Goal: Find specific page/section: Find specific page/section

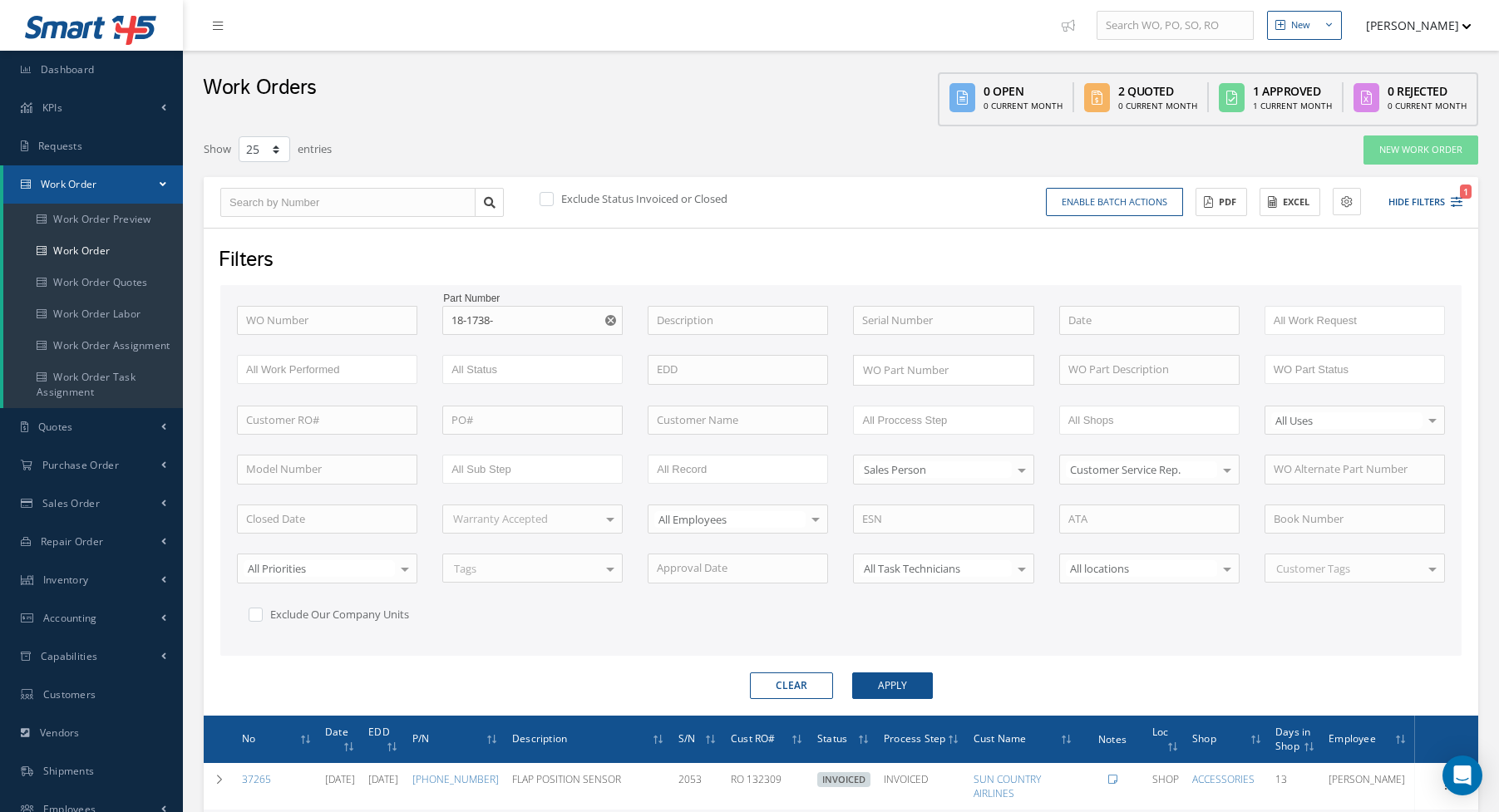
select select "25"
click at [100, 71] on link "Dashboard" at bounding box center [91, 70] width 183 height 38
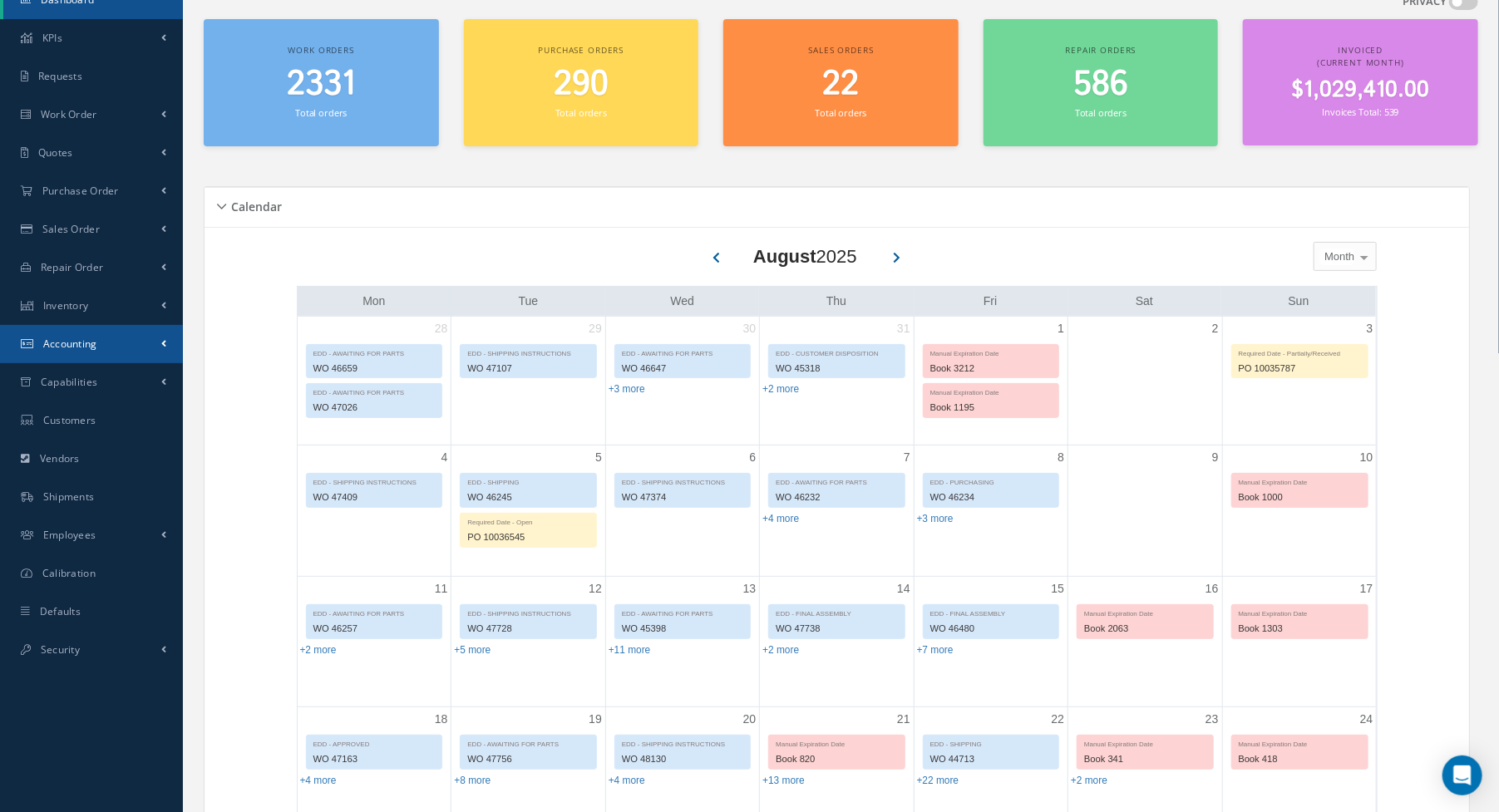
scroll to position [167, 0]
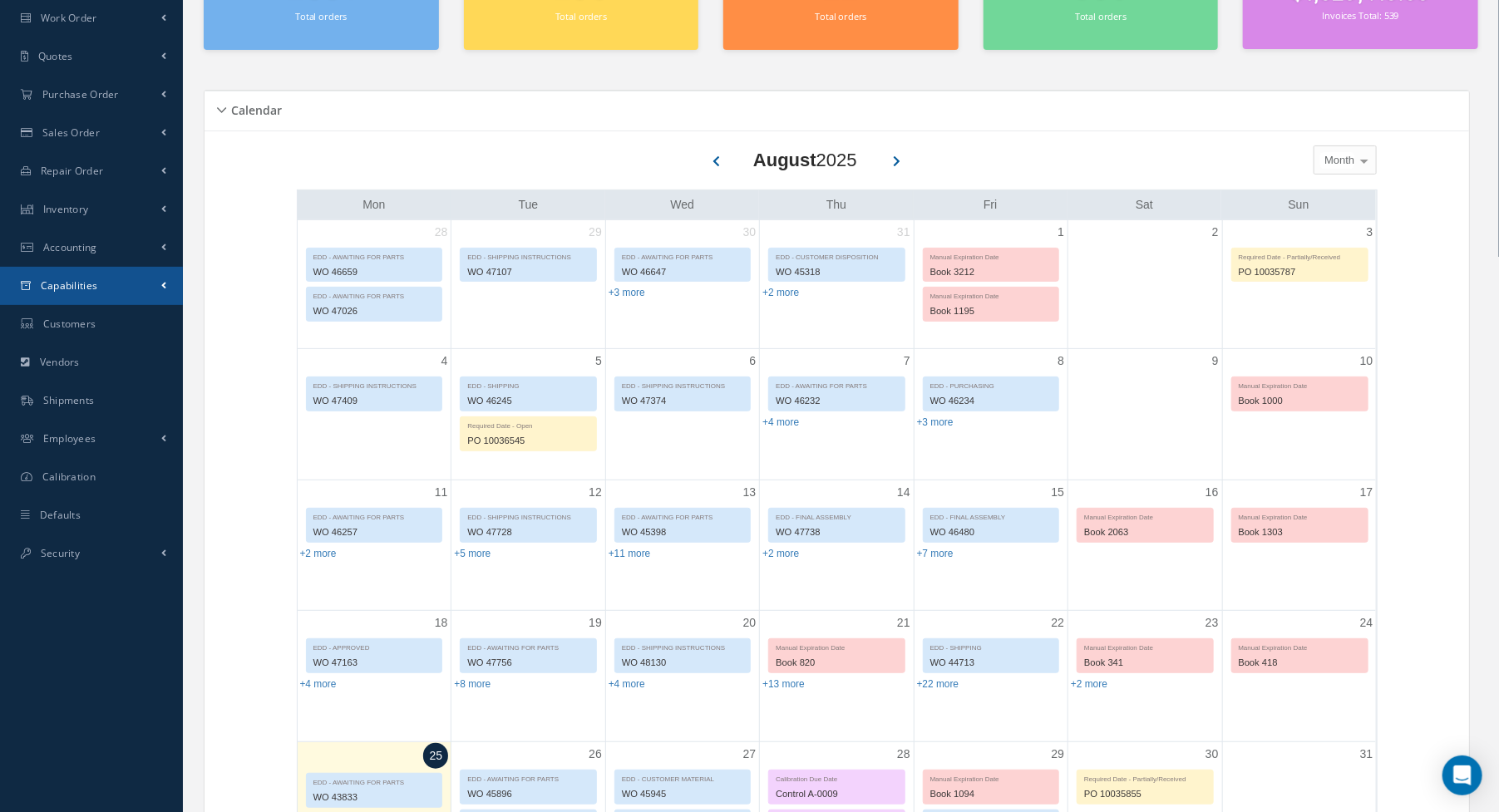
click at [51, 280] on span "Capabilities" at bounding box center [69, 285] width 58 height 14
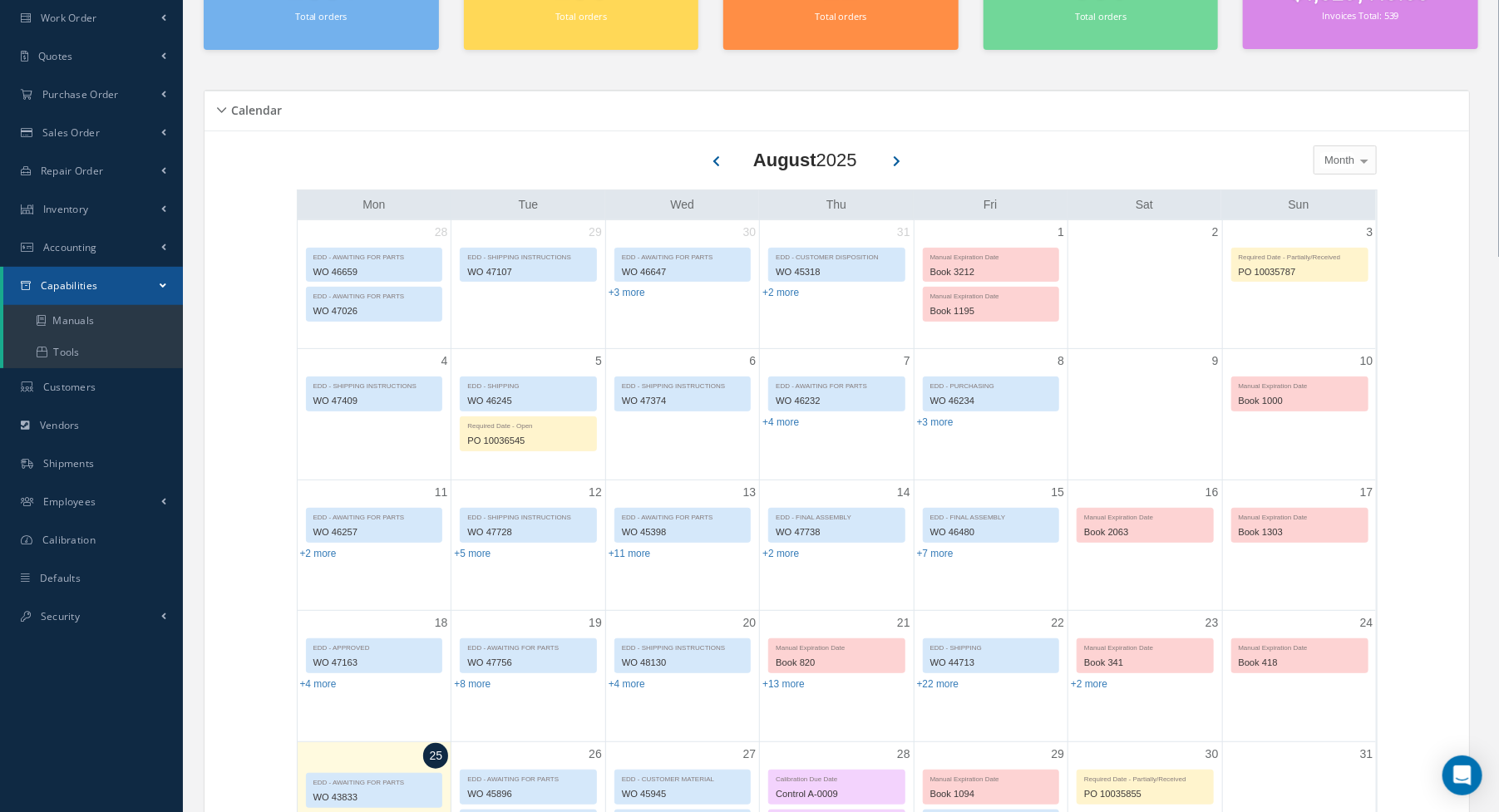
click at [80, 282] on span "Capabilities" at bounding box center [69, 285] width 58 height 14
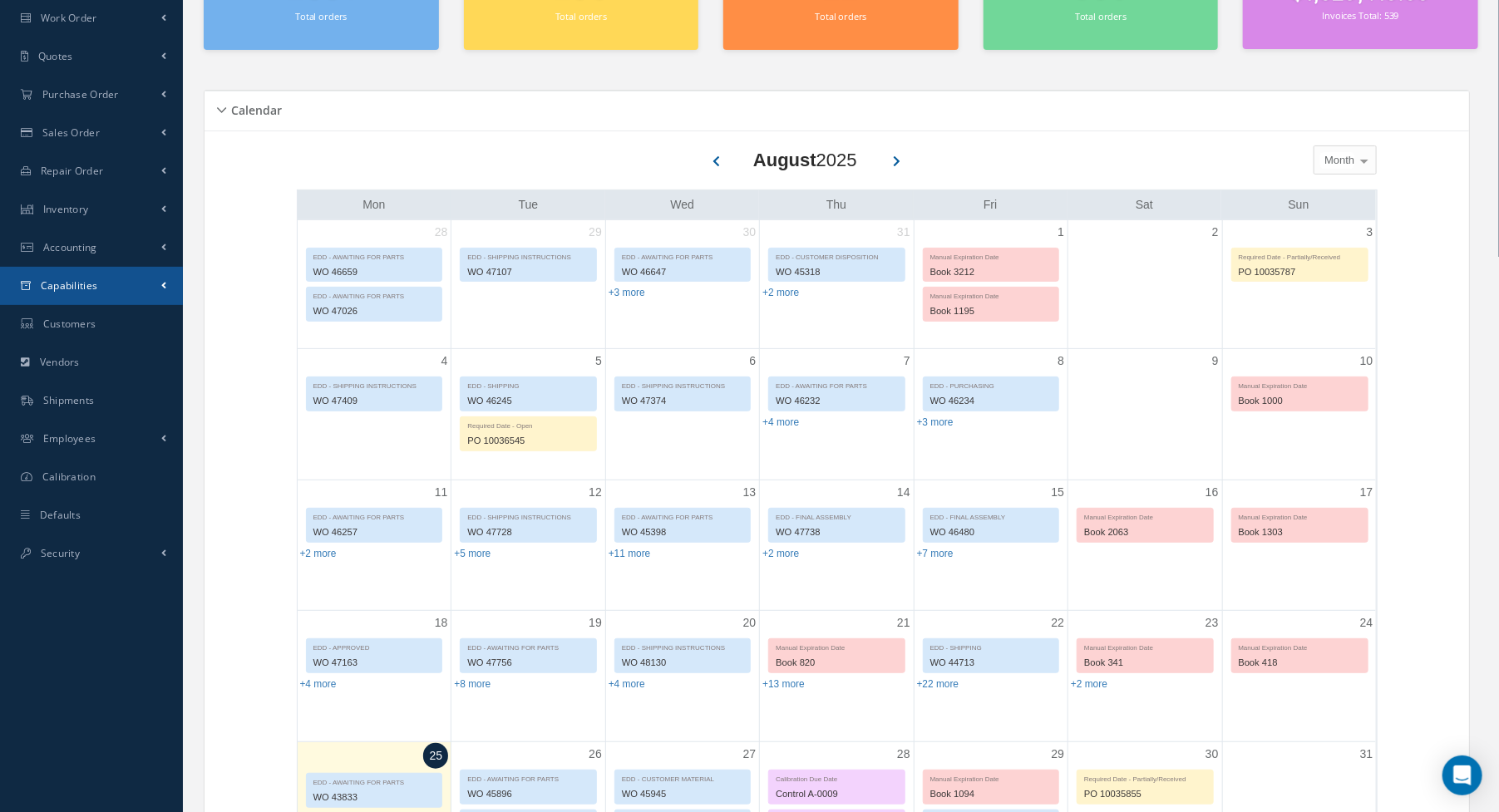
click at [78, 277] on link "Capabilities" at bounding box center [91, 286] width 183 height 38
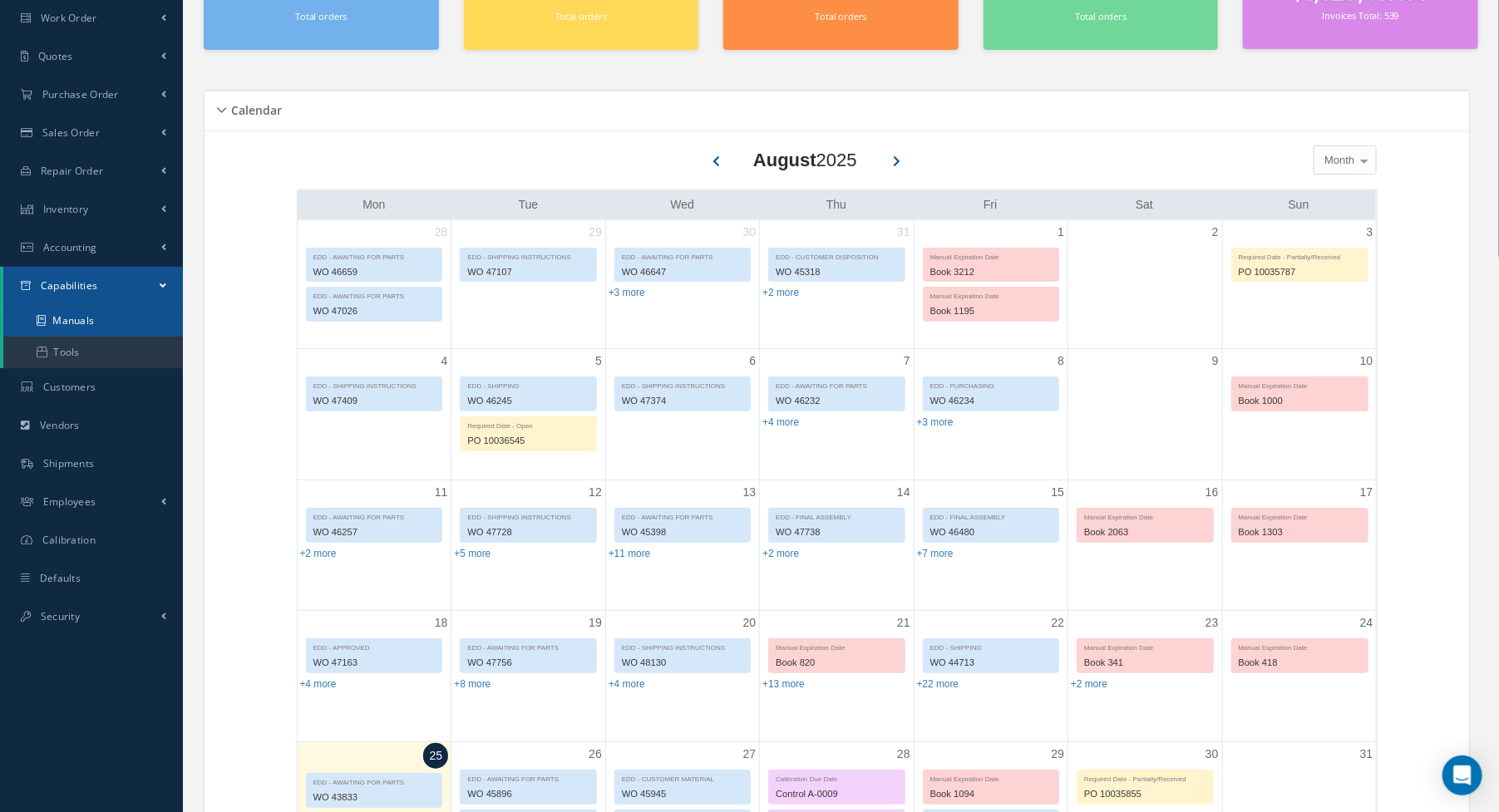
click at [81, 326] on link "Manuals" at bounding box center [94, 320] width 180 height 31
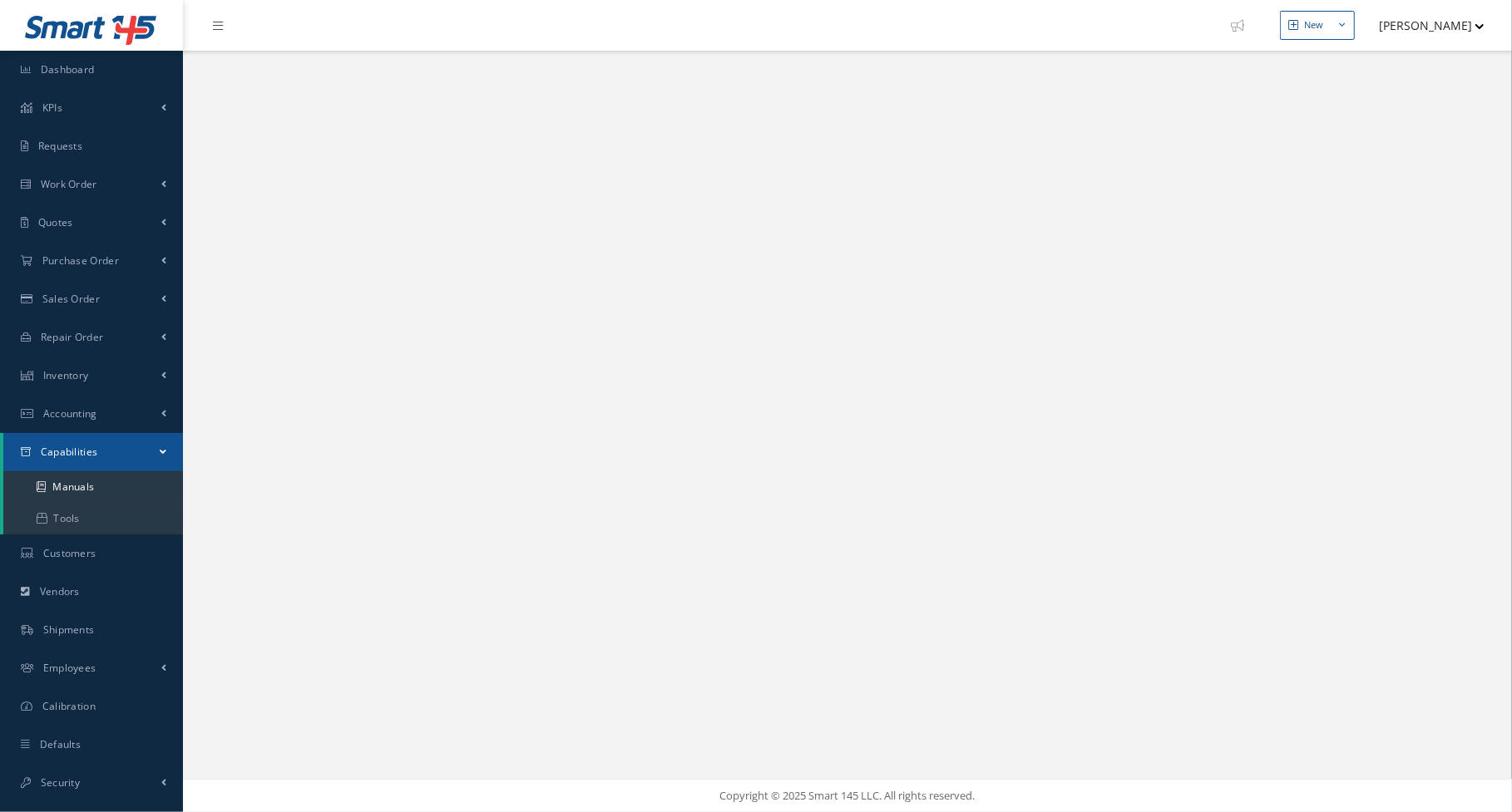
select select "25"
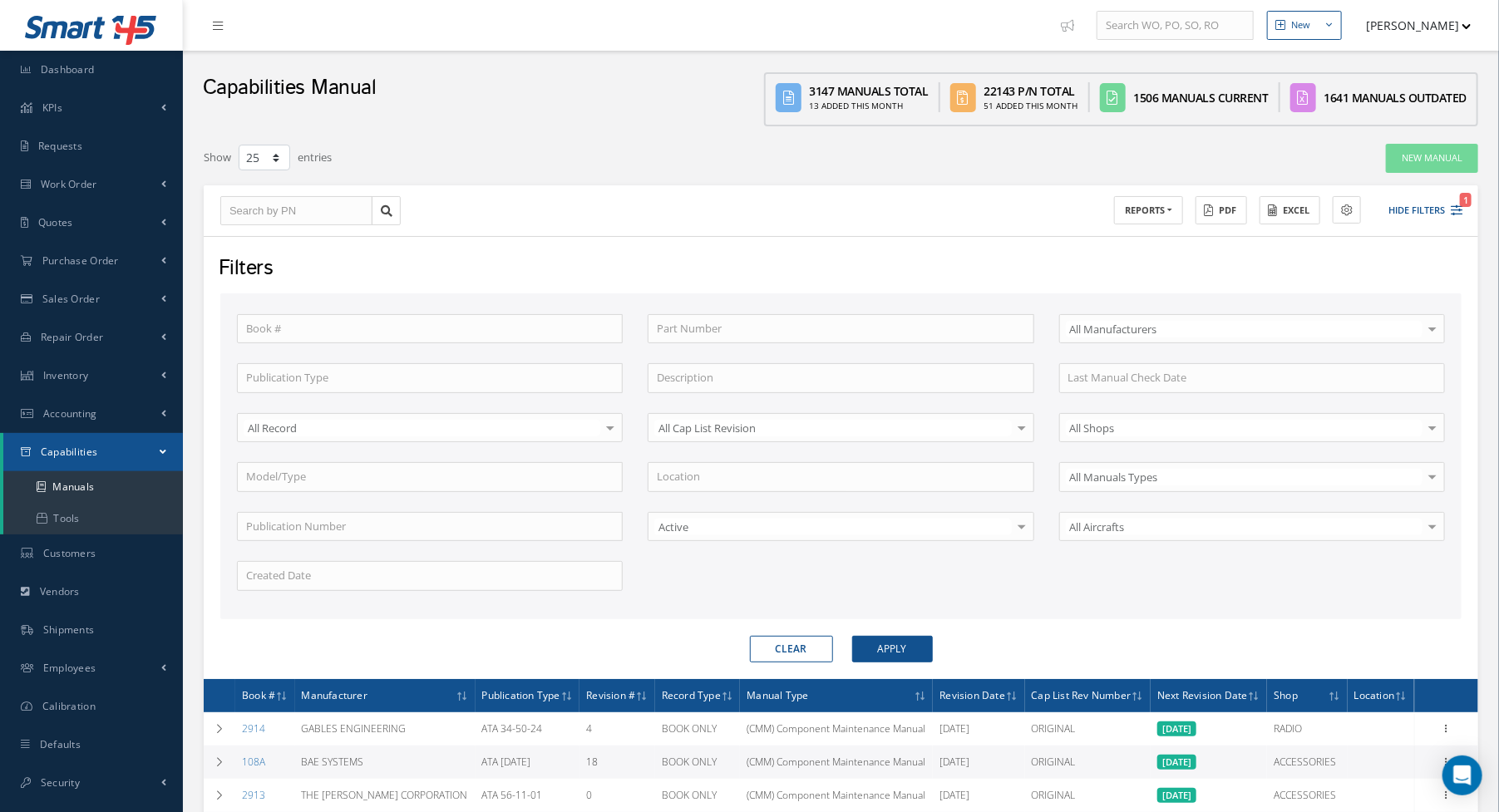
click at [1026, 427] on div at bounding box center [1022, 427] width 24 height 27
click at [1018, 528] on div at bounding box center [1022, 526] width 24 height 27
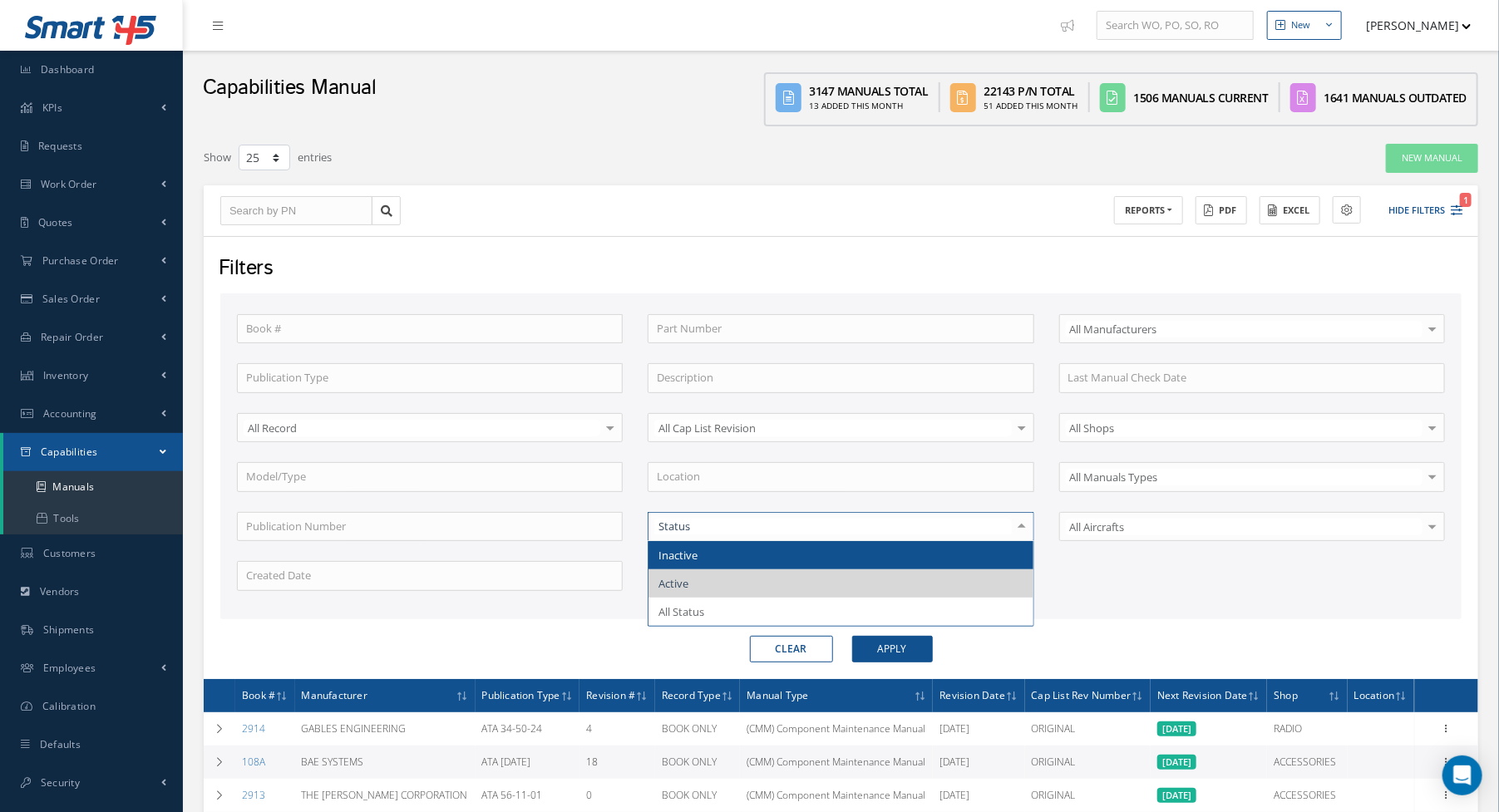
click at [1018, 528] on div at bounding box center [1022, 526] width 24 height 27
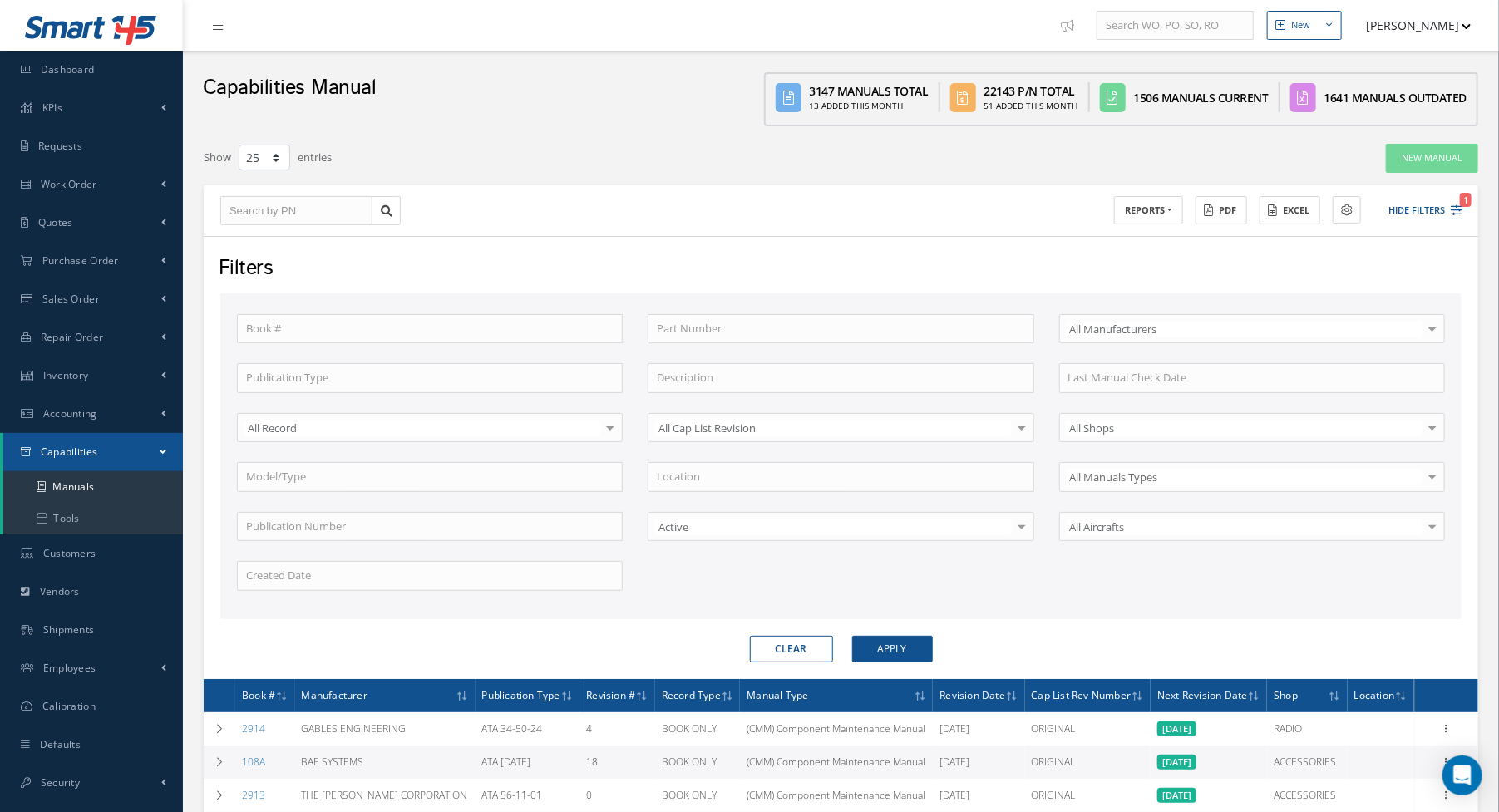
click at [684, 230] on div "ACTIONS Receive Payments Select Customer JJA AVIATION INC. JET ONE AEROSPACE 11…" at bounding box center [841, 211] width 1275 height 51
click at [708, 327] on input "text" at bounding box center [841, 329] width 386 height 30
type input "2"
type input "21"
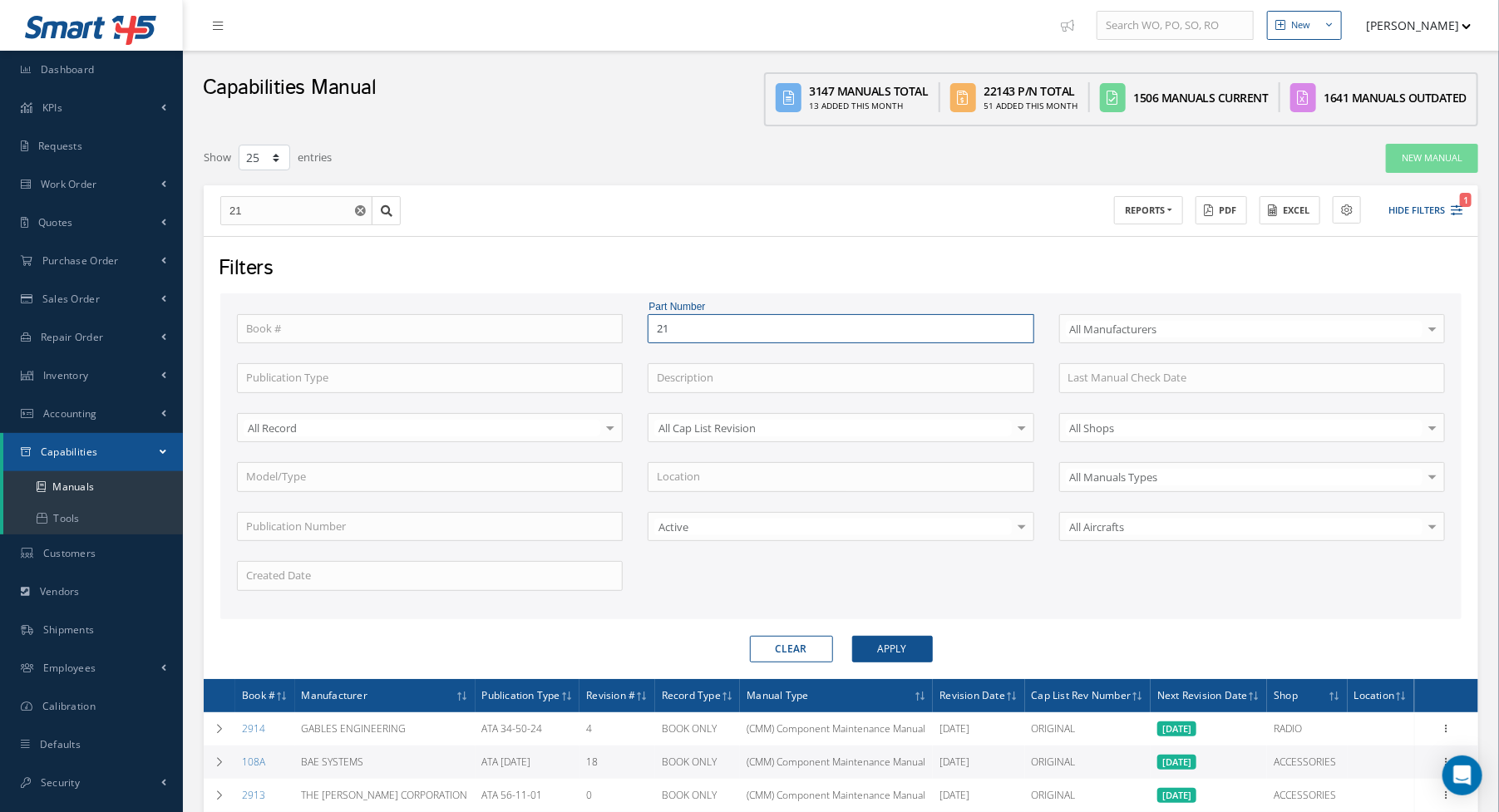
type input "211"
type input "2117"
type input "21173"
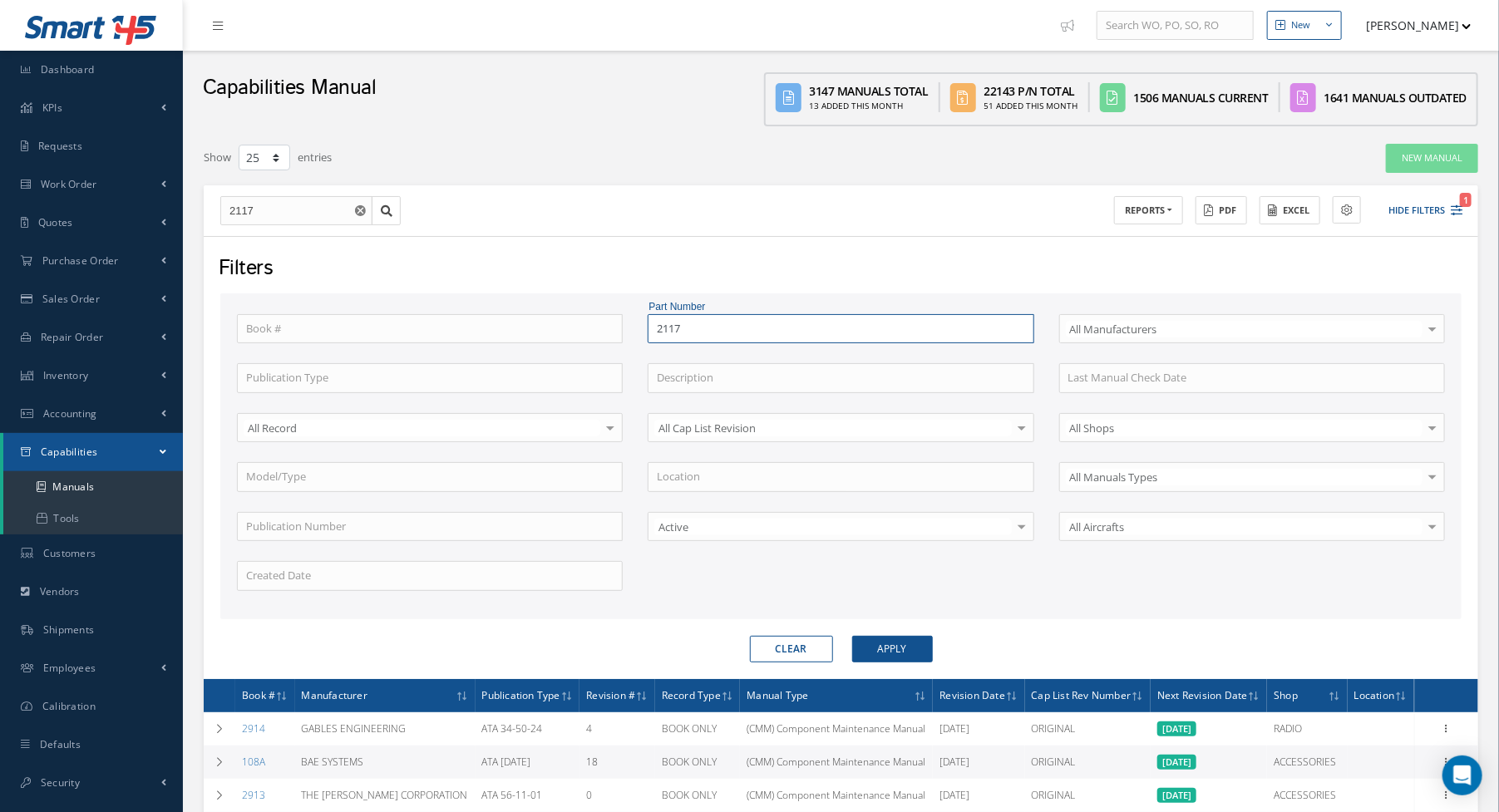
type input "21173"
type input "211738"
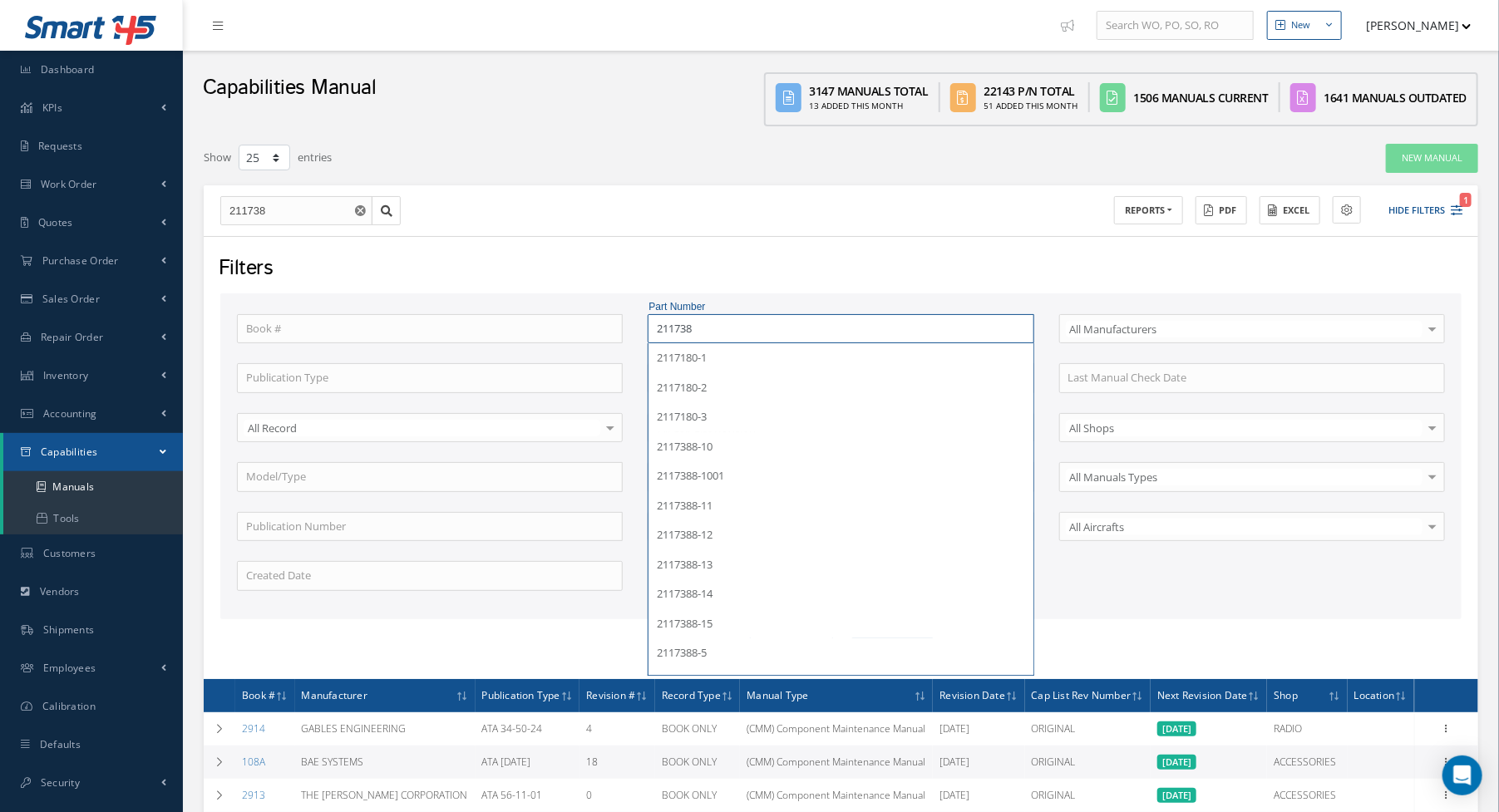
type input "2117388"
type input "2117388-"
type input "2117388-1"
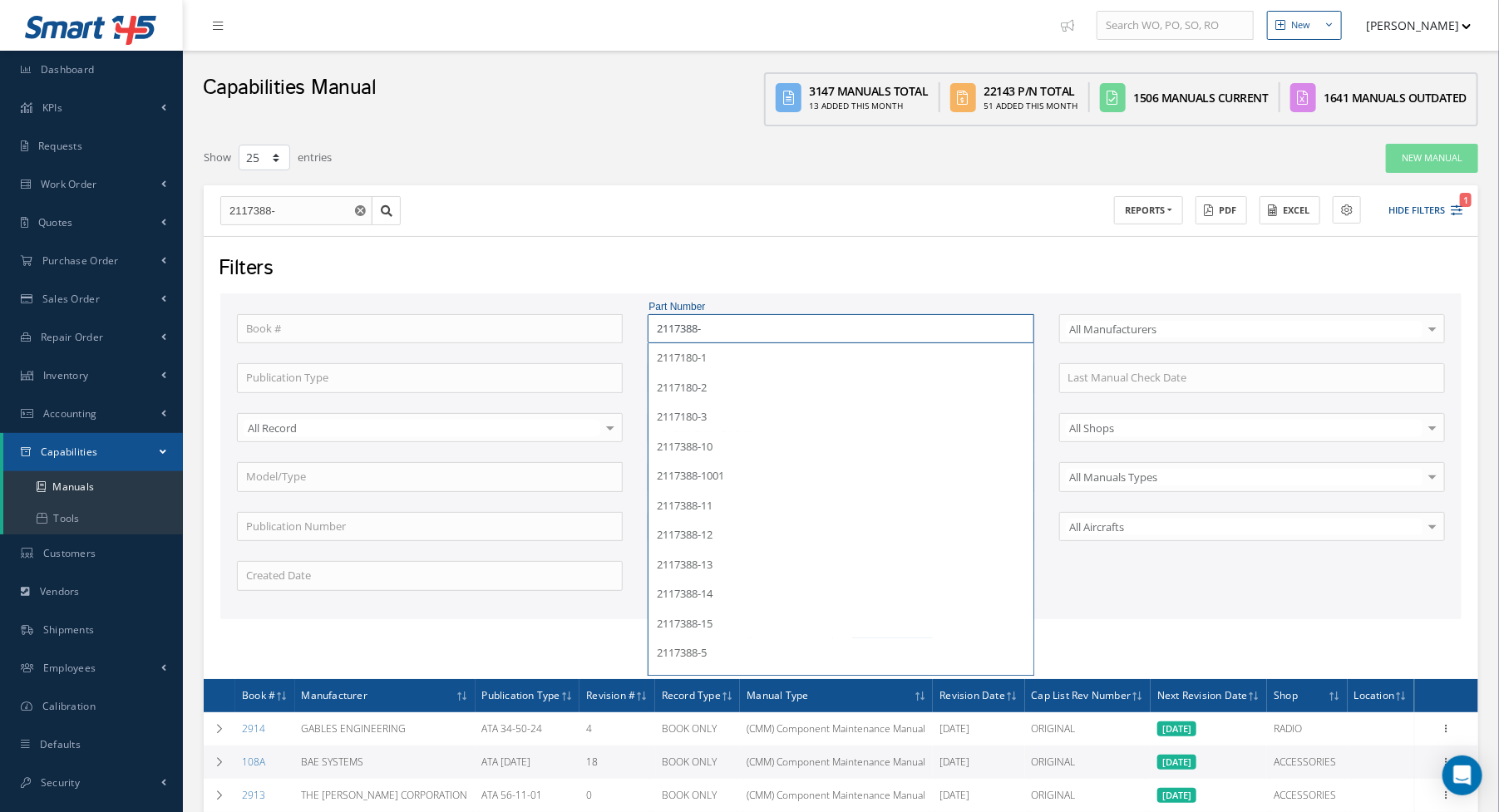
type input "2117388-1"
type input "2117388-15"
click at [852, 636] on button "Apply" at bounding box center [892, 649] width 80 height 26
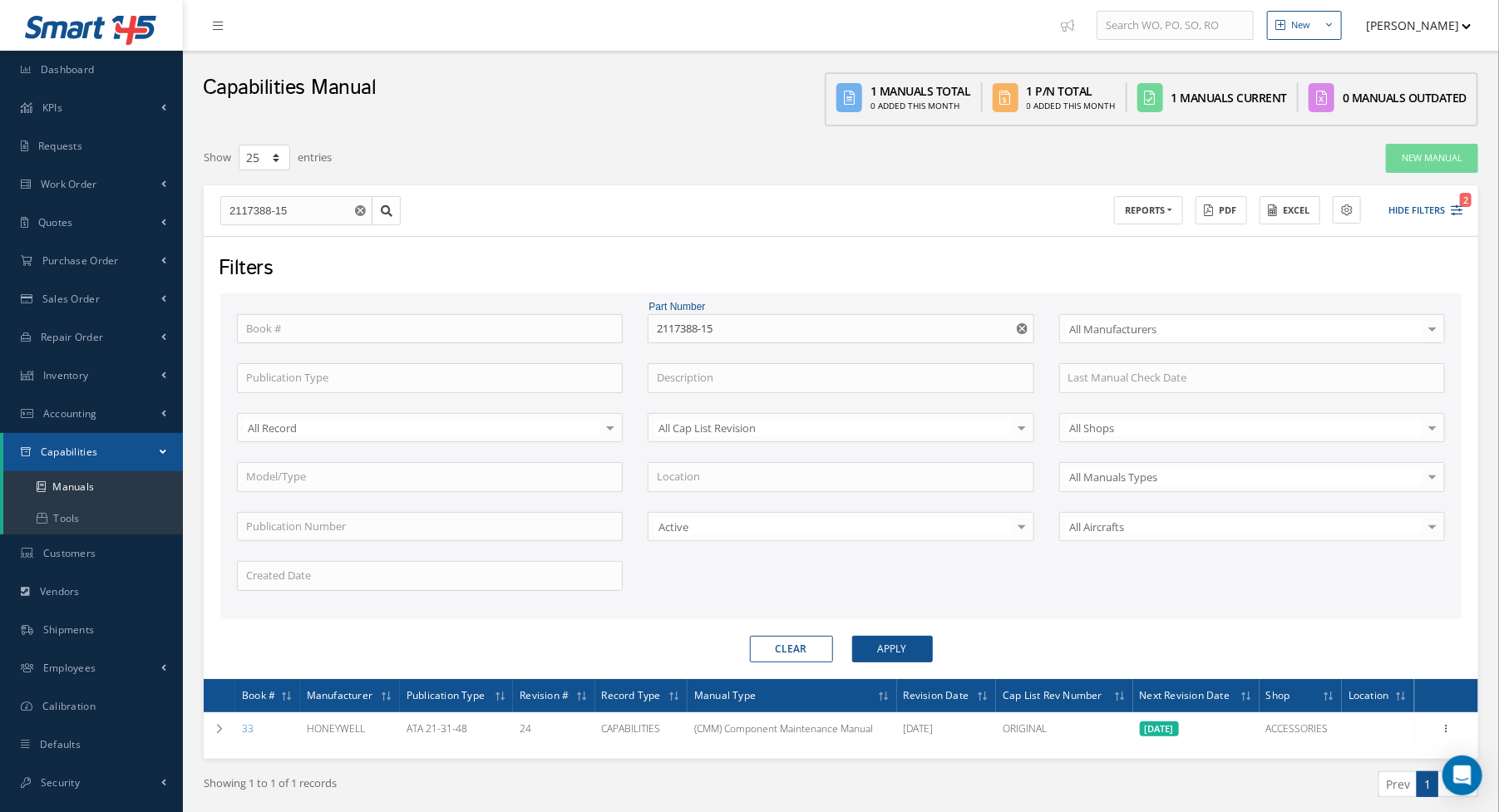
click at [790, 642] on button "Clear" at bounding box center [792, 649] width 83 height 26
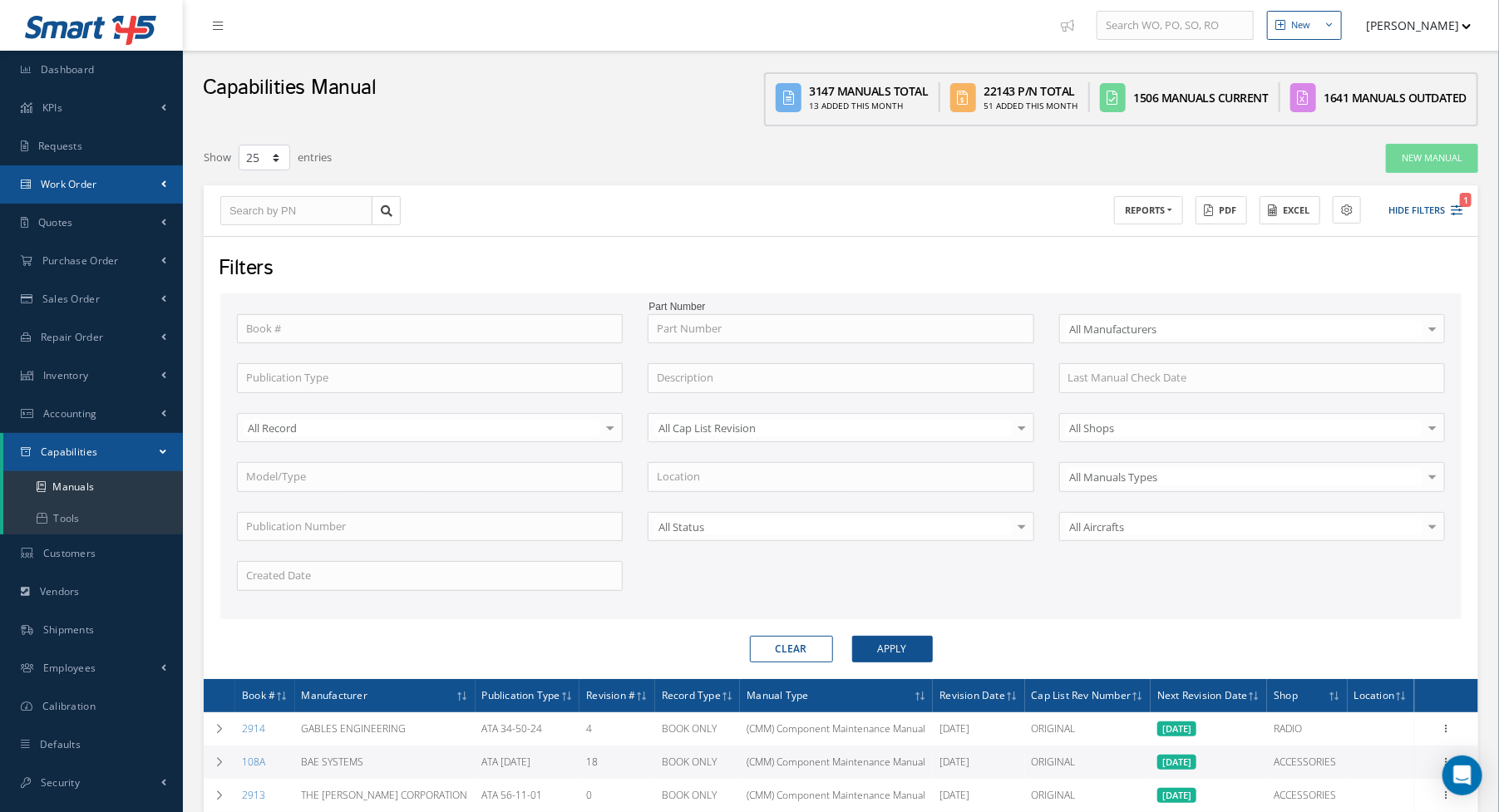
click at [81, 185] on span "Work Order" at bounding box center [69, 184] width 57 height 14
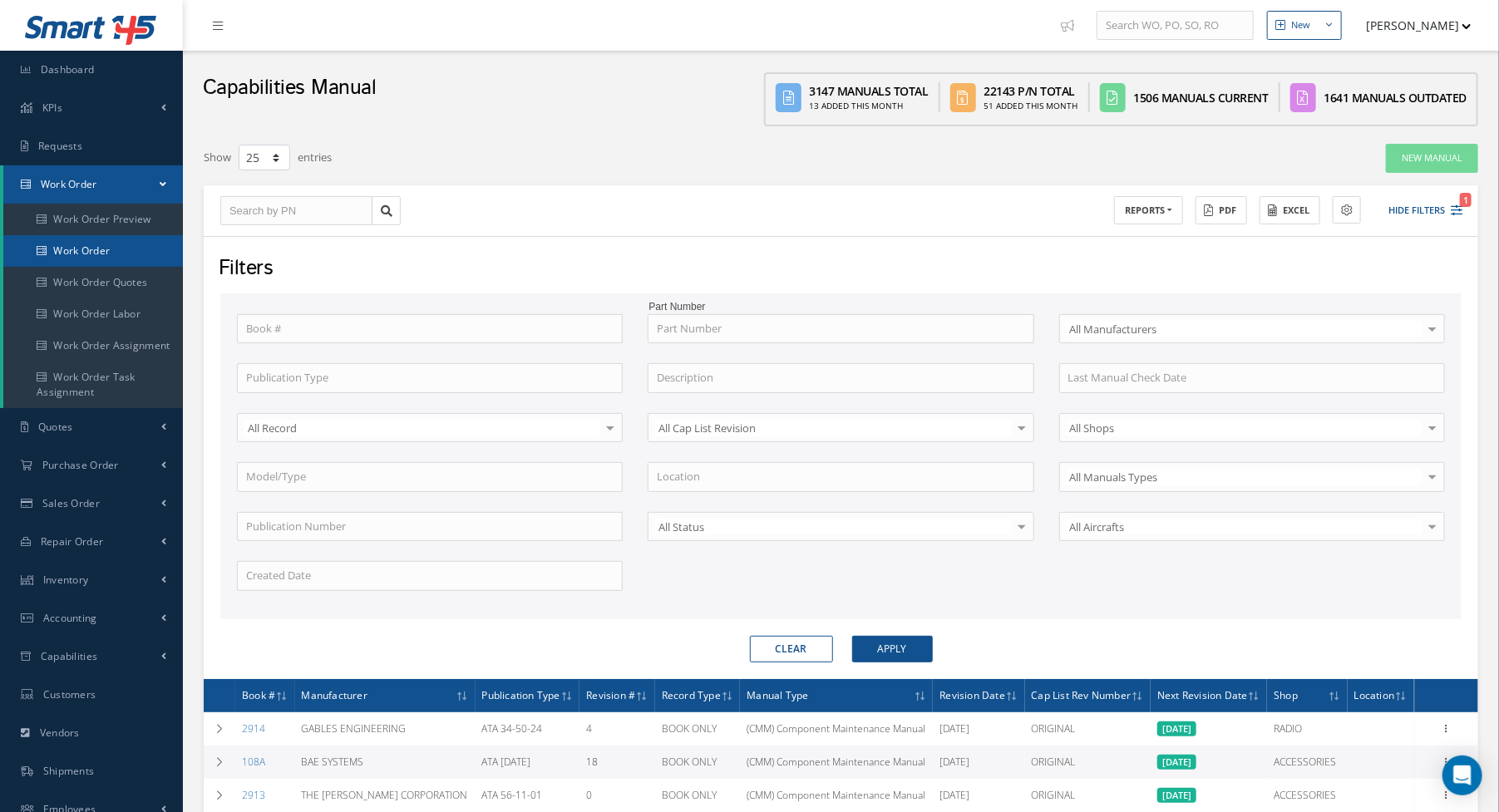
click at [95, 253] on link "Work Order" at bounding box center [94, 251] width 180 height 31
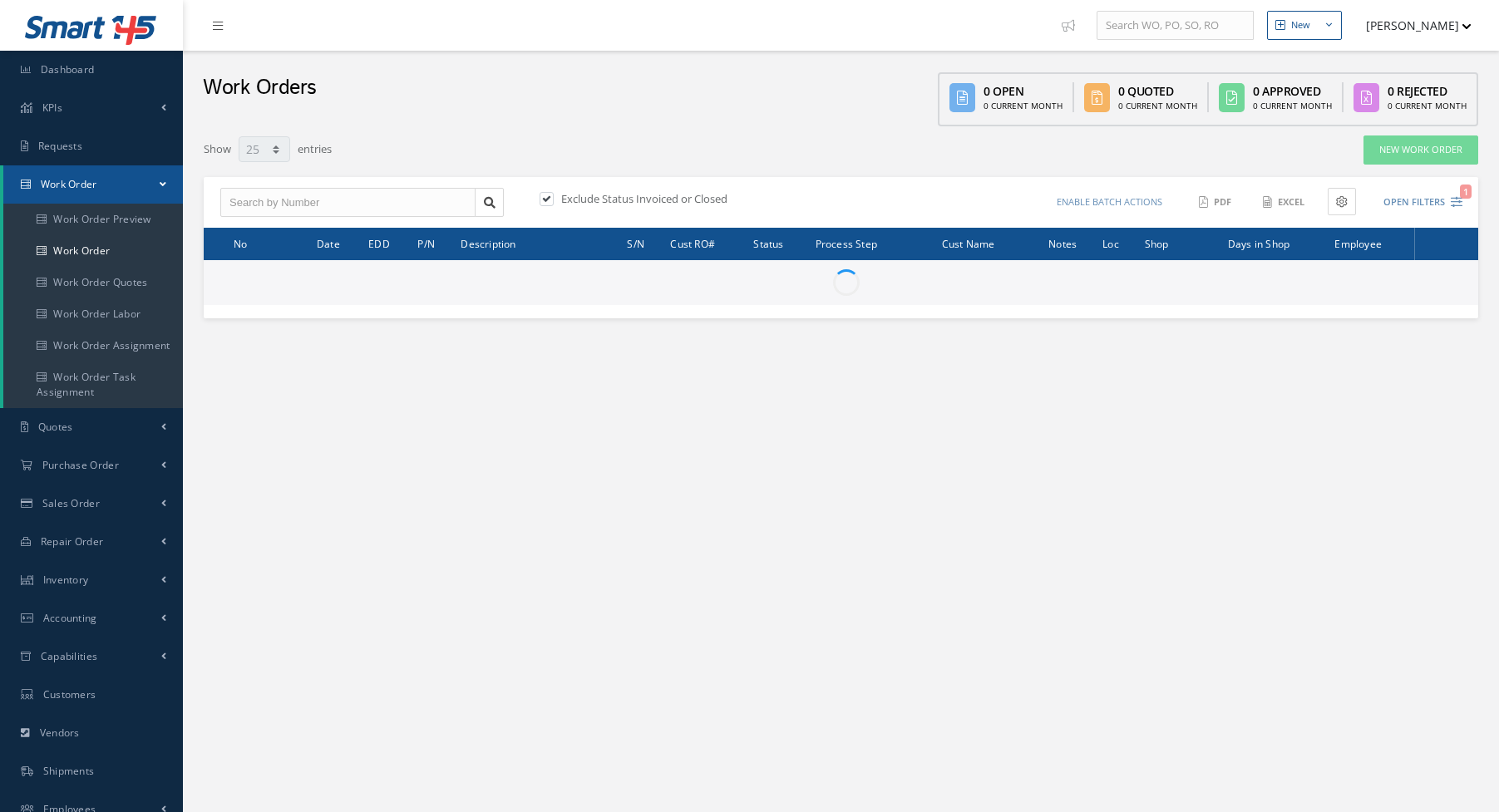
select select "25"
